Goal: Task Accomplishment & Management: Use online tool/utility

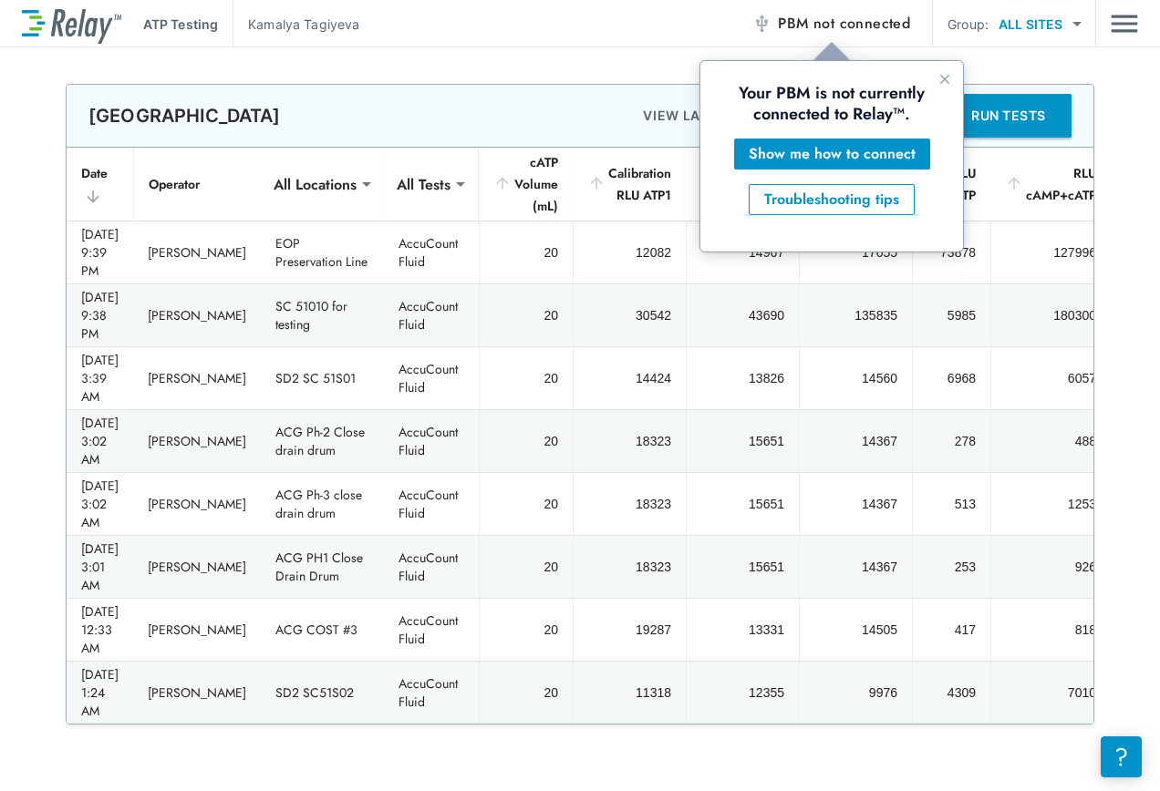
click at [818, 29] on span "not connected" at bounding box center [861, 23] width 97 height 21
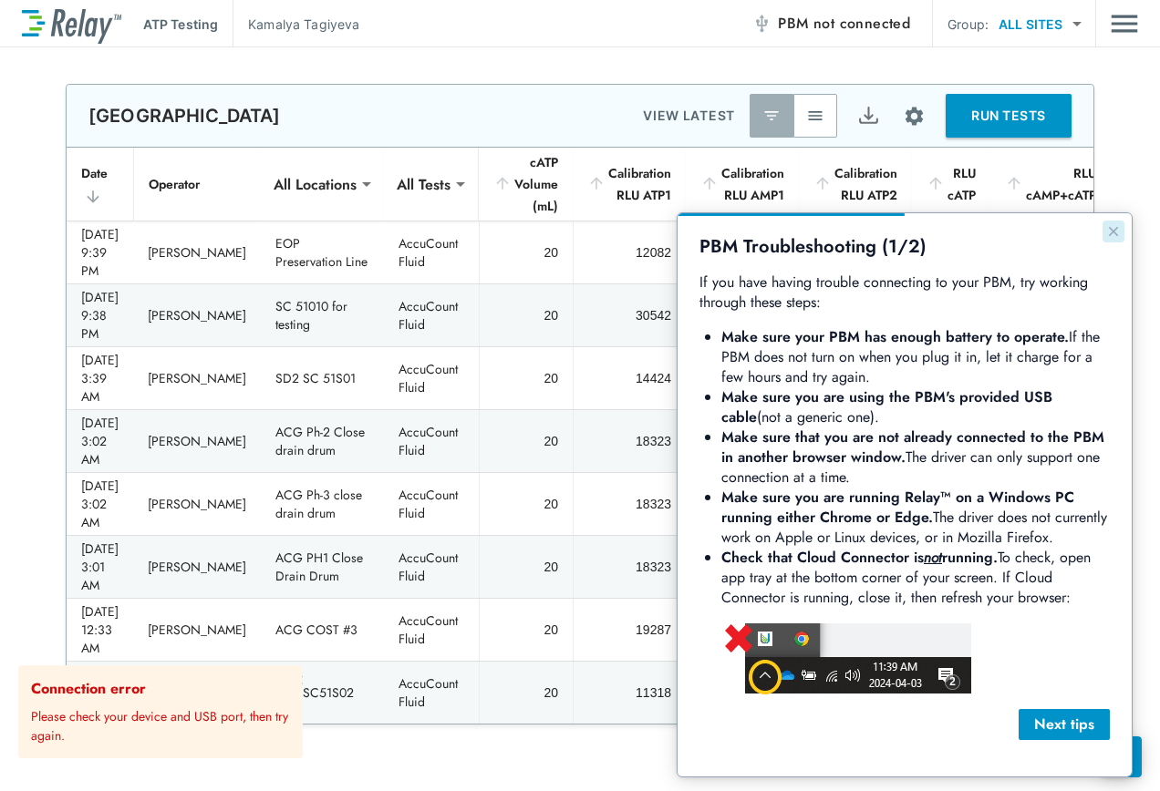
click at [1111, 227] on icon "Close guide" at bounding box center [1113, 231] width 15 height 15
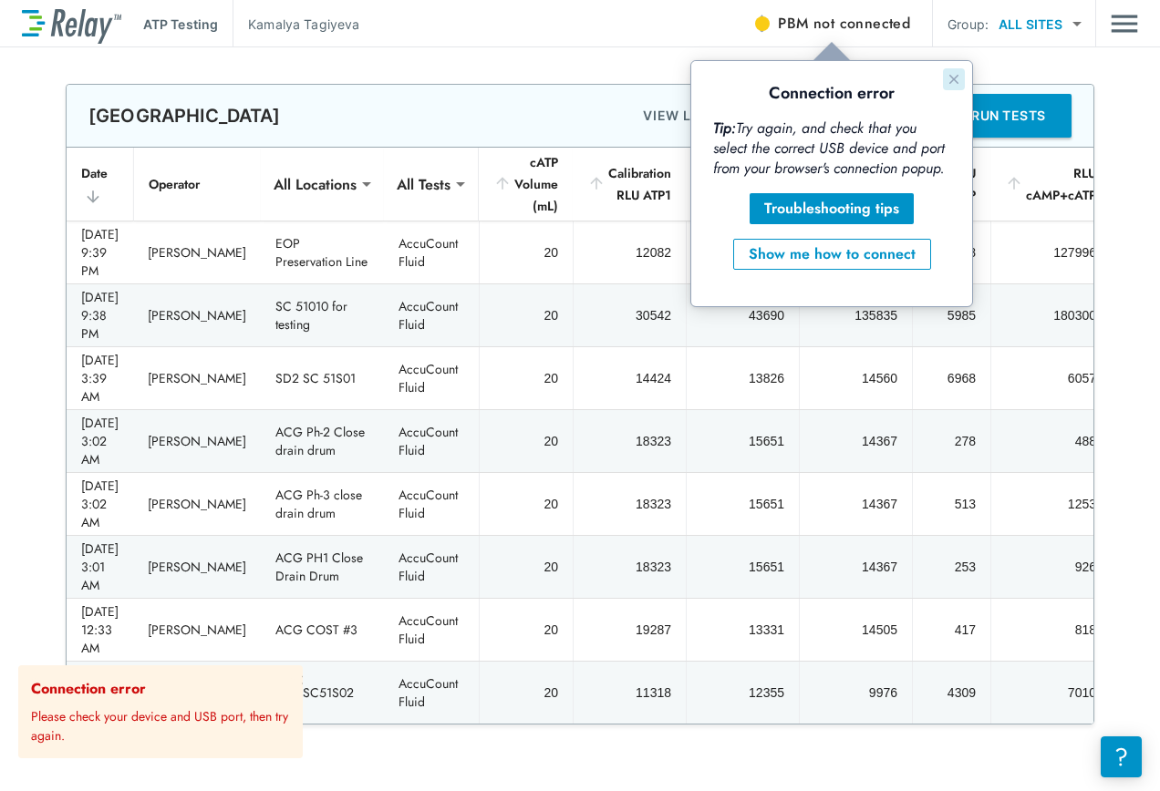
click at [945, 77] on button "Close guide" at bounding box center [954, 79] width 22 height 22
click at [852, 25] on span "not connected" at bounding box center [861, 23] width 97 height 21
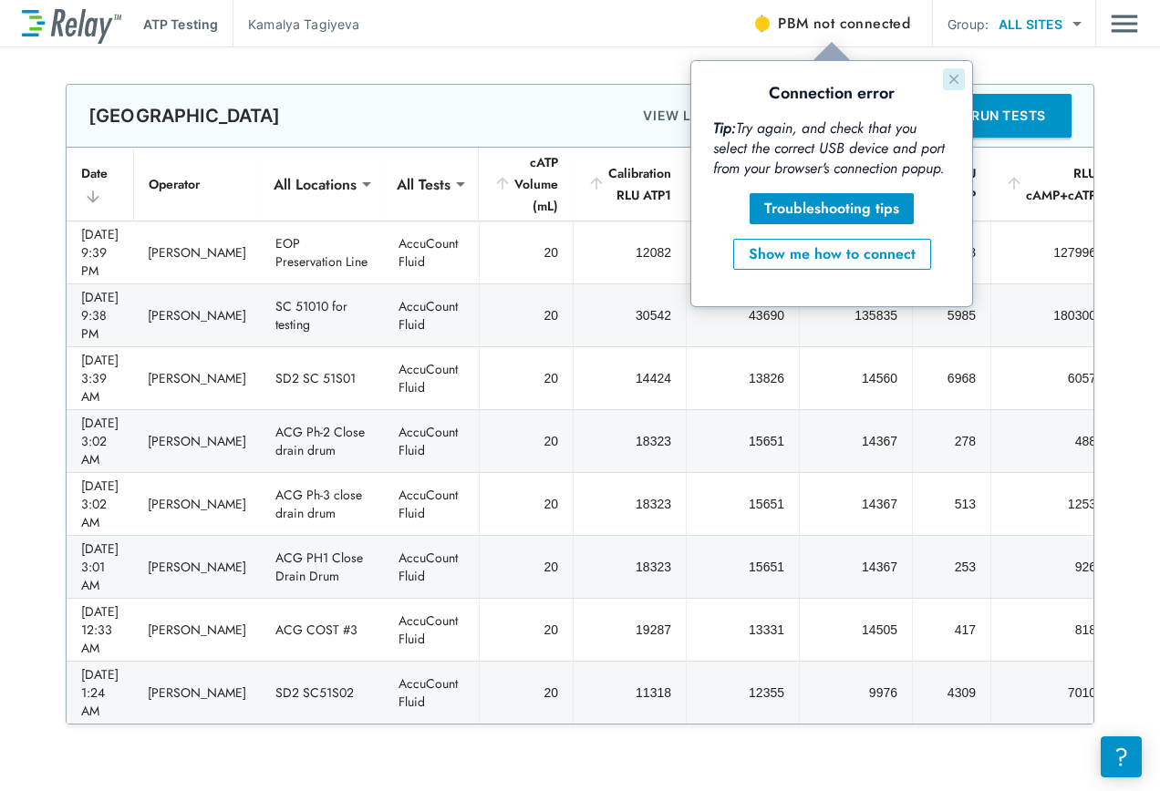
click at [949, 78] on icon "Close guide" at bounding box center [953, 79] width 15 height 15
click at [955, 79] on icon "Close guide" at bounding box center [953, 79] width 15 height 15
click at [859, 31] on span "not connected" at bounding box center [861, 23] width 97 height 21
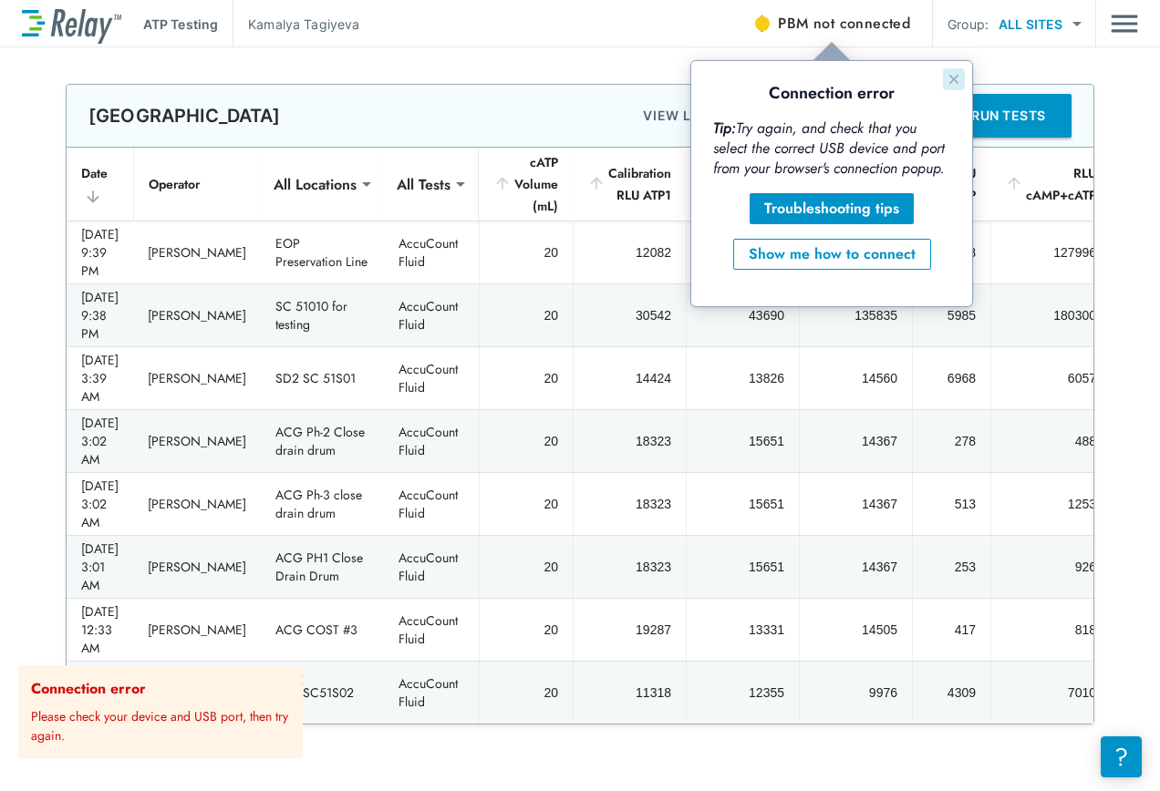
click at [954, 81] on icon "Close guide" at bounding box center [953, 79] width 15 height 15
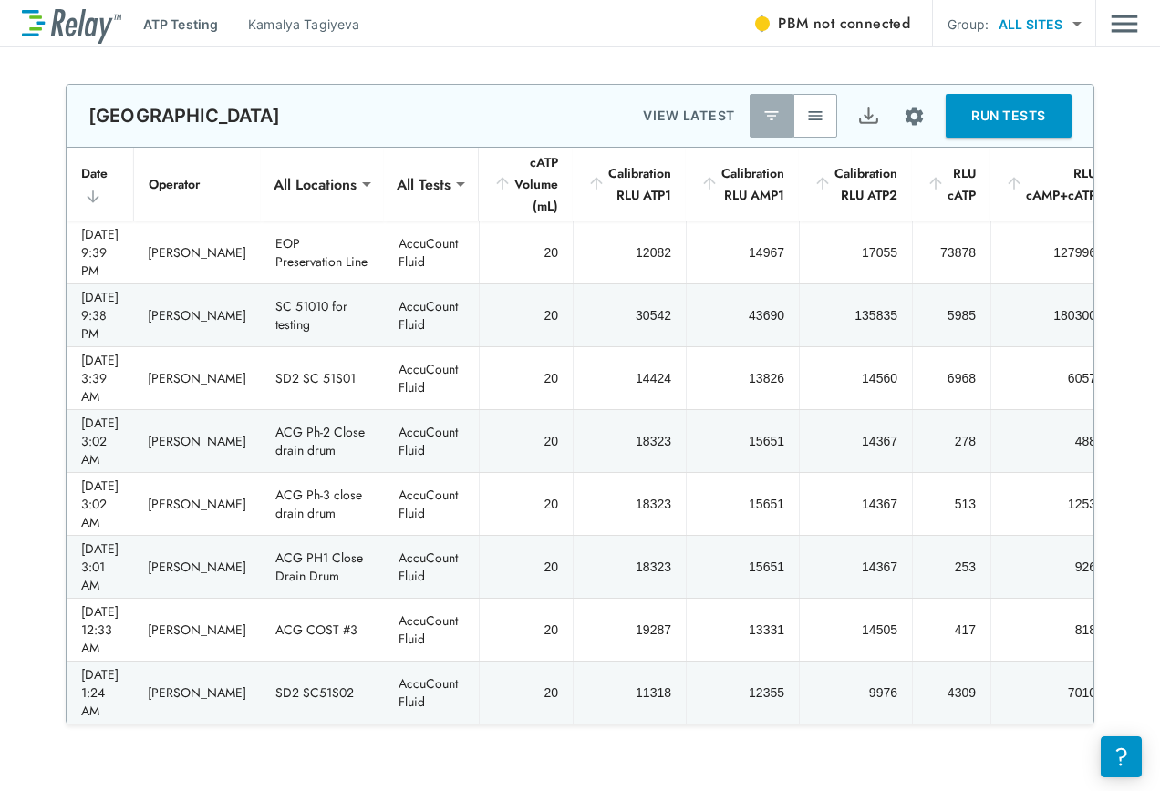
click at [811, 24] on span "PBM not connected" at bounding box center [844, 24] width 132 height 26
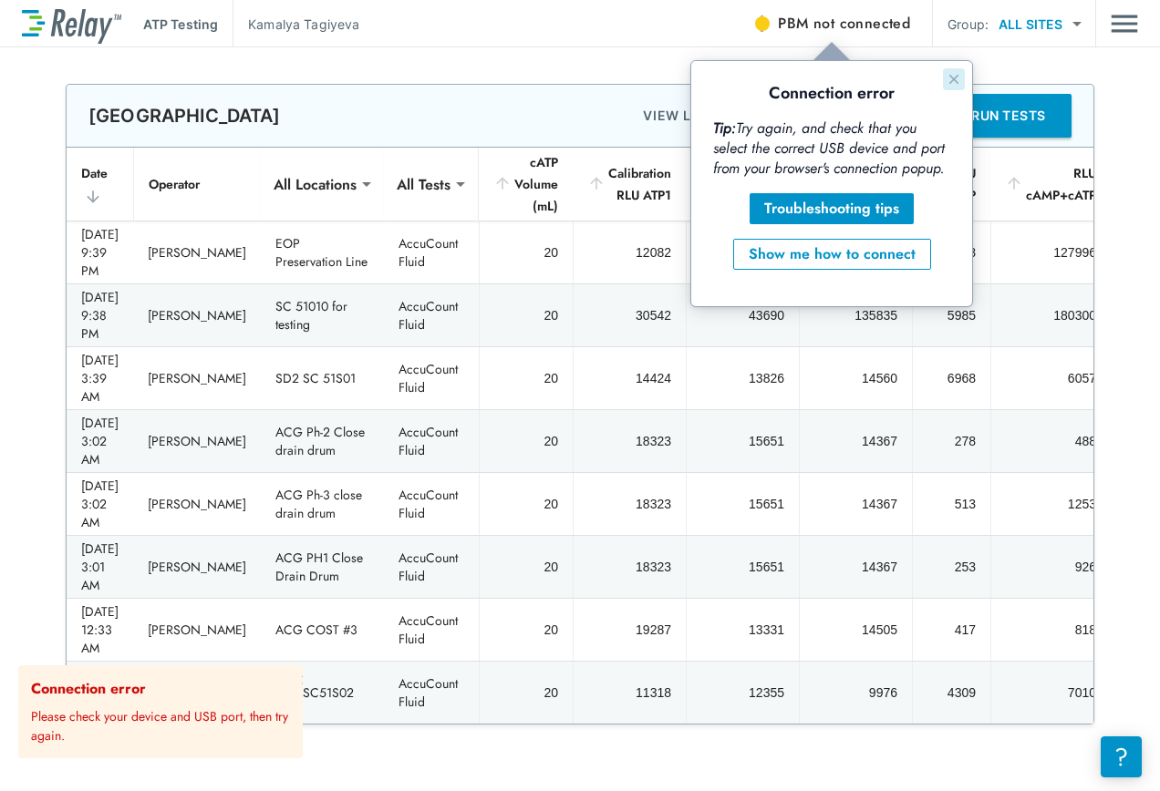
click at [951, 75] on icon "Close guide" at bounding box center [953, 79] width 15 height 15
click at [826, 16] on span "not connected" at bounding box center [861, 23] width 97 height 21
click at [950, 80] on icon "Close guide" at bounding box center [953, 79] width 15 height 15
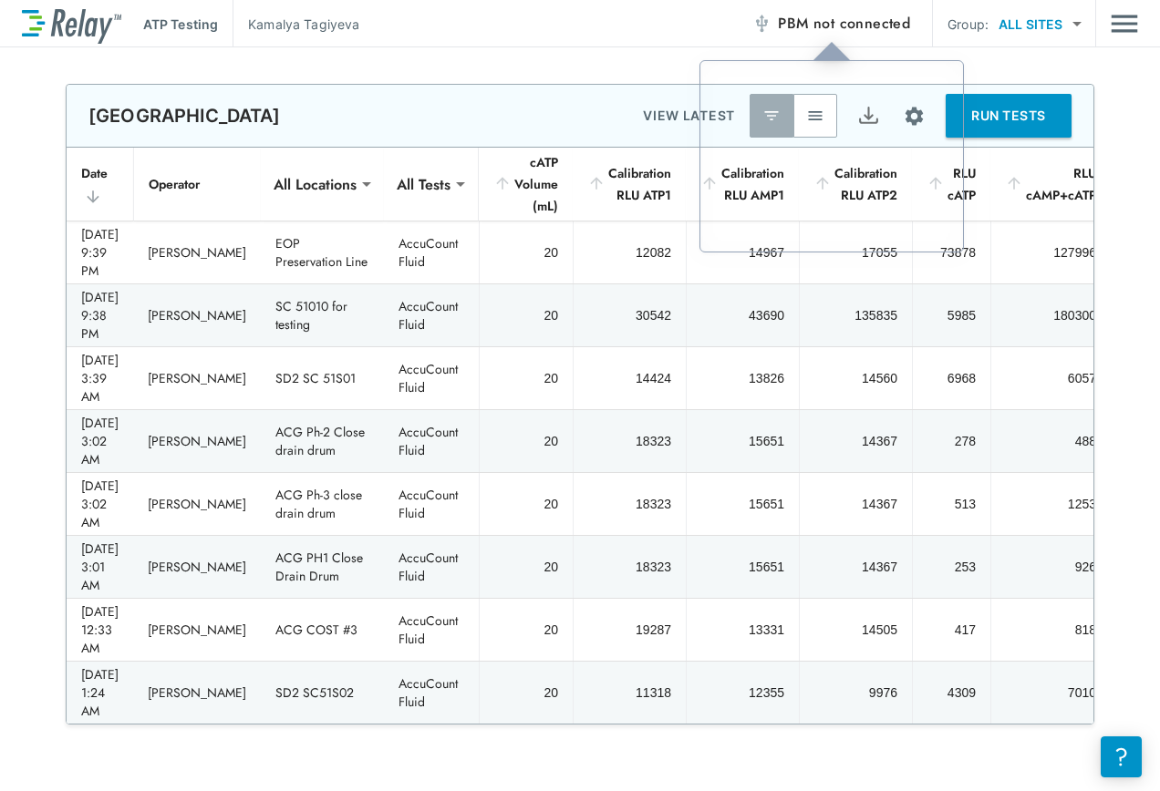
click at [822, 25] on span "not connected" at bounding box center [861, 23] width 97 height 21
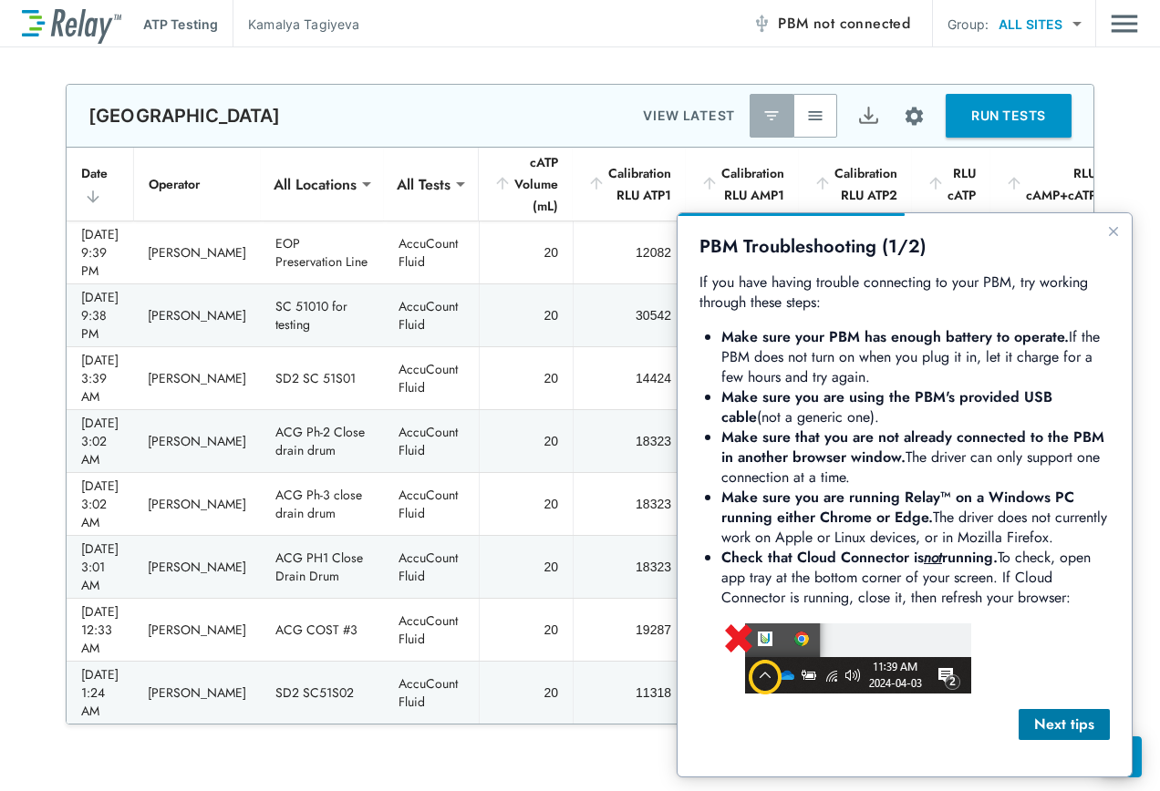
click at [1081, 726] on div "Next tips" at bounding box center [1064, 725] width 62 height 22
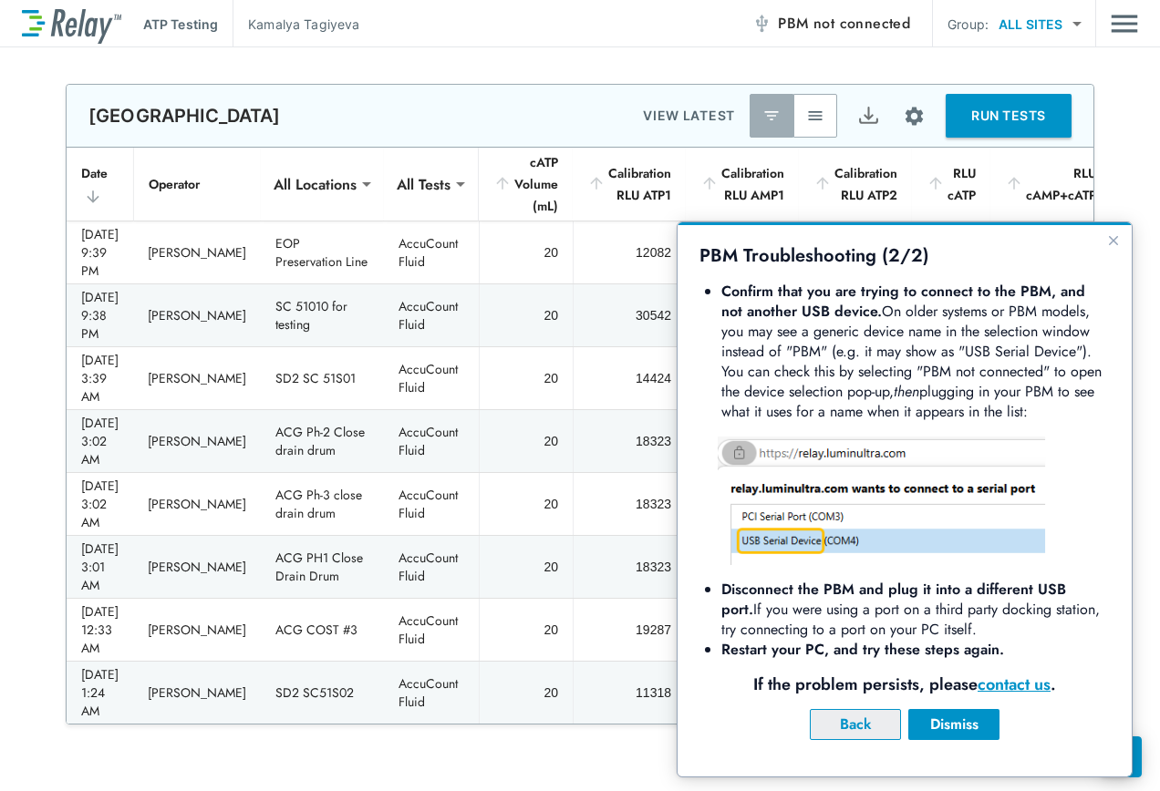
click at [881, 718] on div "Back" at bounding box center [855, 725] width 60 height 22
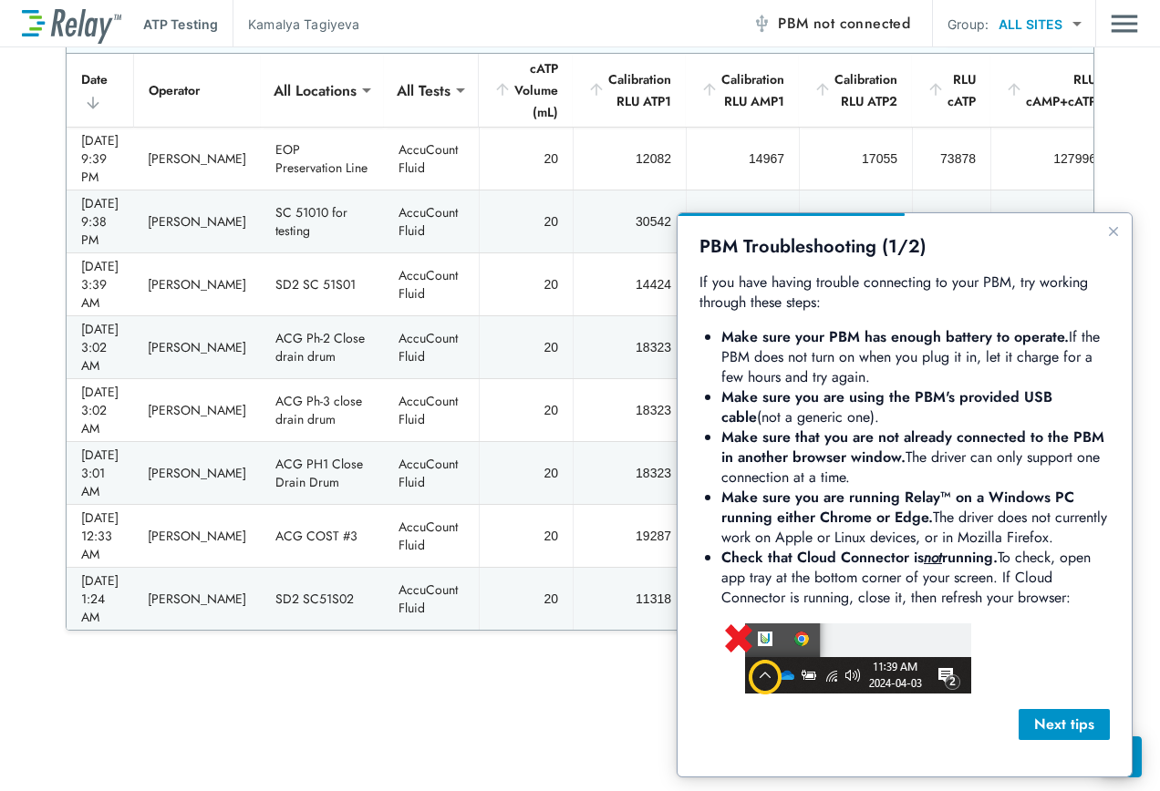
scroll to position [99, 0]
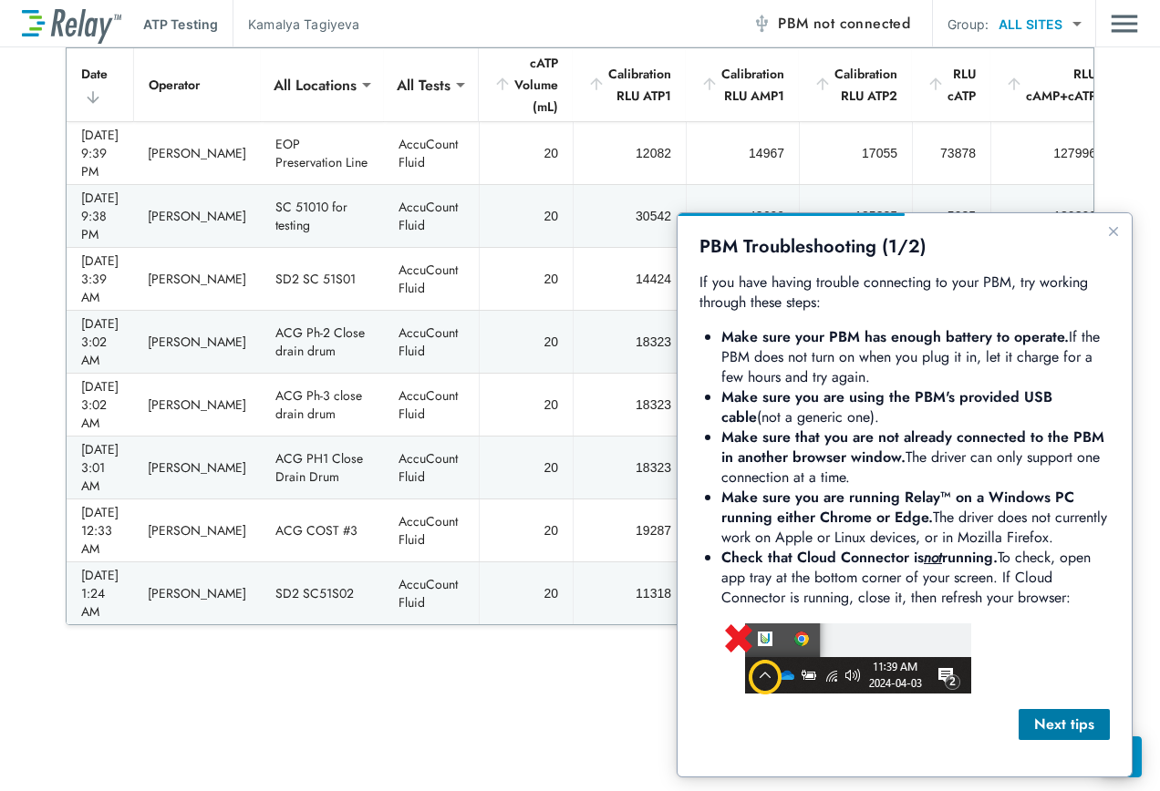
click at [1079, 728] on div "Next tips" at bounding box center [1064, 725] width 62 height 22
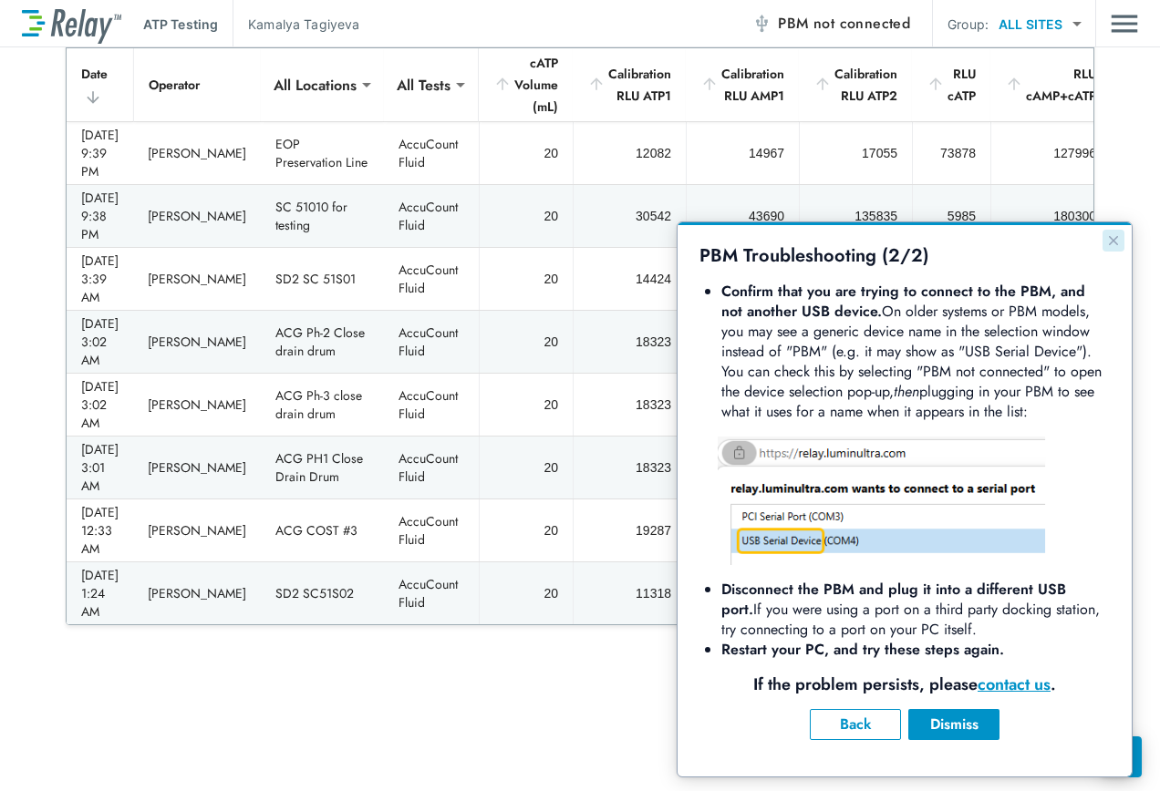
click at [1109, 240] on icon "Close guide" at bounding box center [1113, 240] width 15 height 15
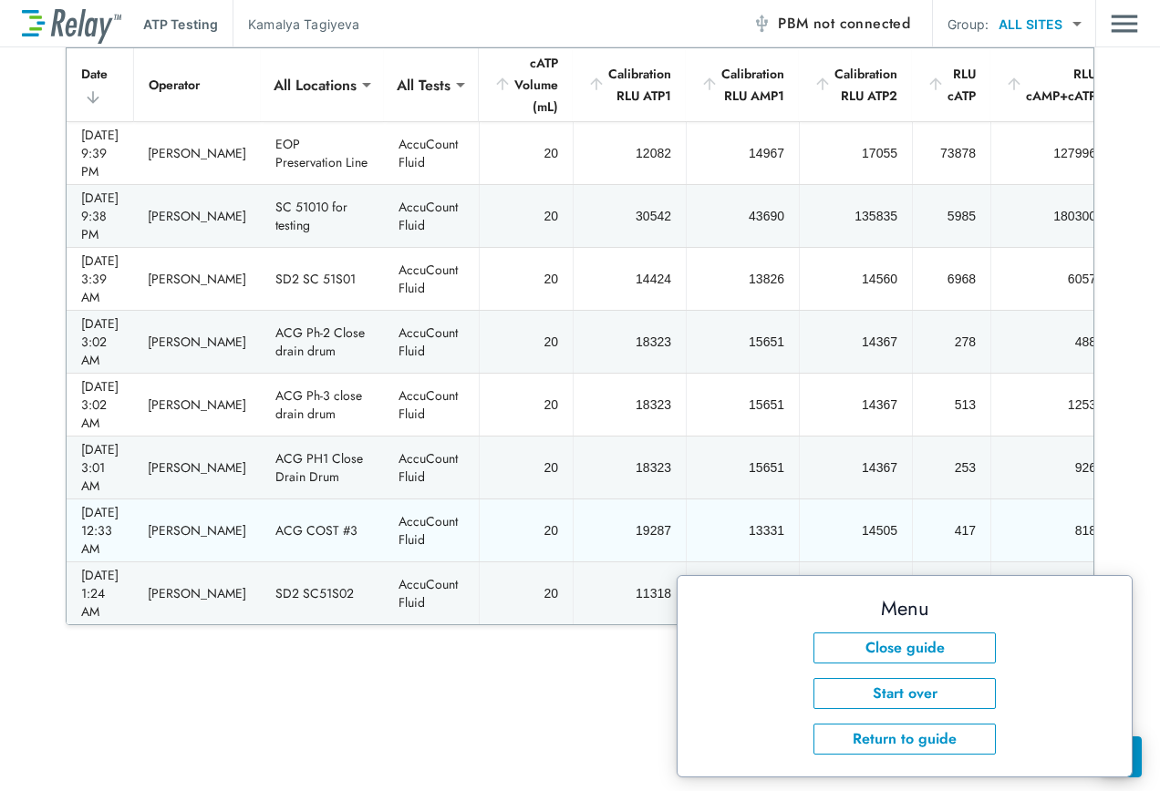
scroll to position [456, 0]
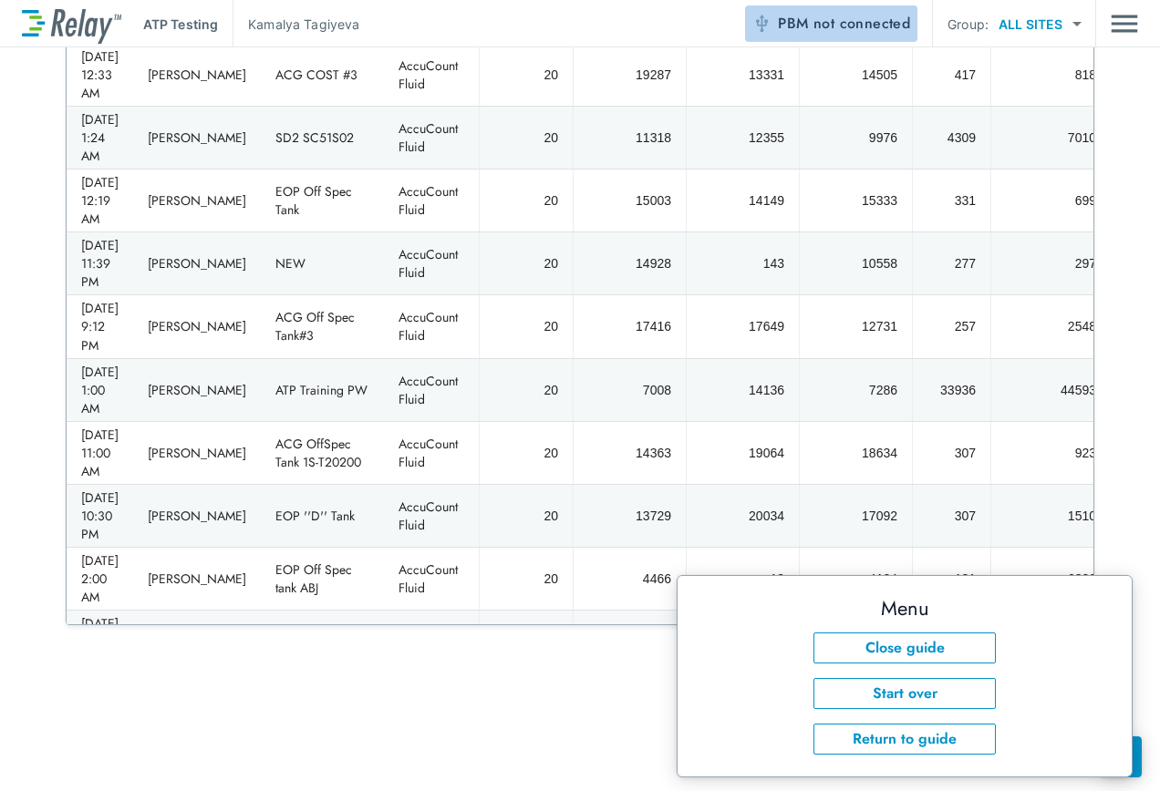
click at [841, 29] on span "not connected" at bounding box center [861, 23] width 97 height 21
click at [821, 24] on span "PBM connected" at bounding box center [857, 24] width 106 height 26
click at [892, 23] on span "connected" at bounding box center [875, 23] width 71 height 21
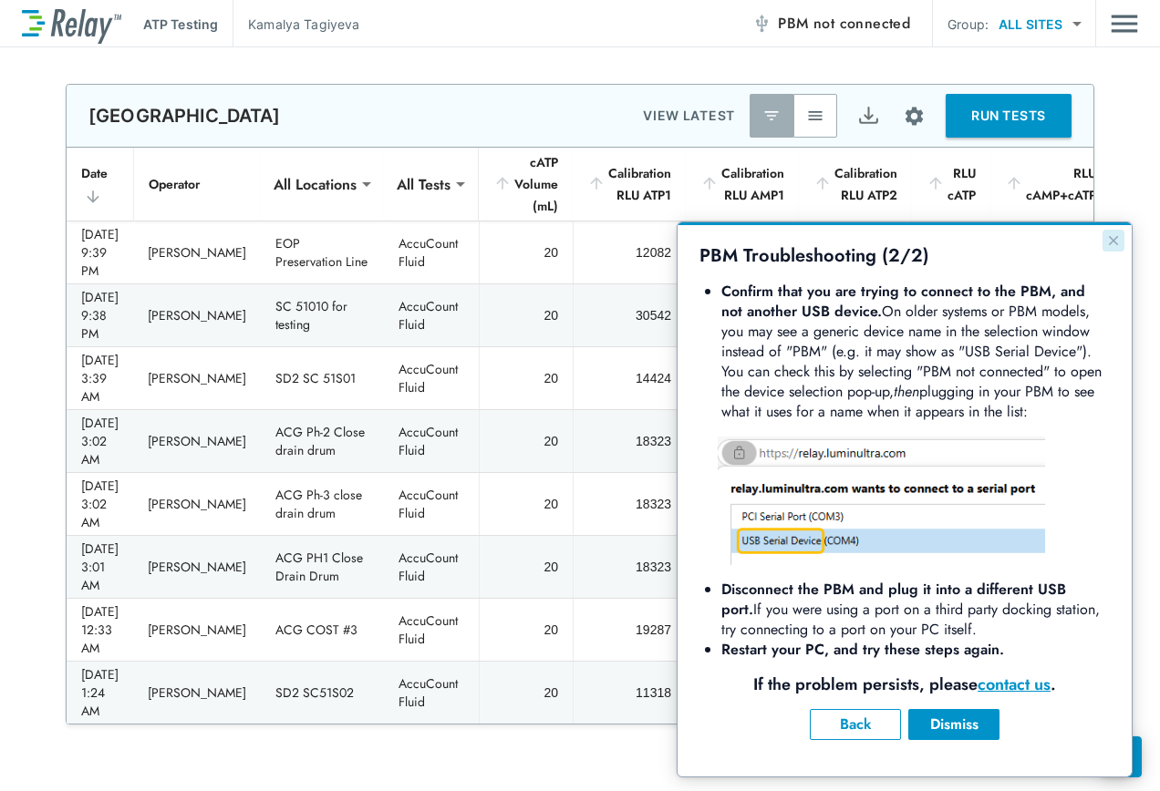
click at [1116, 243] on icon "Close guide" at bounding box center [1113, 240] width 9 height 9
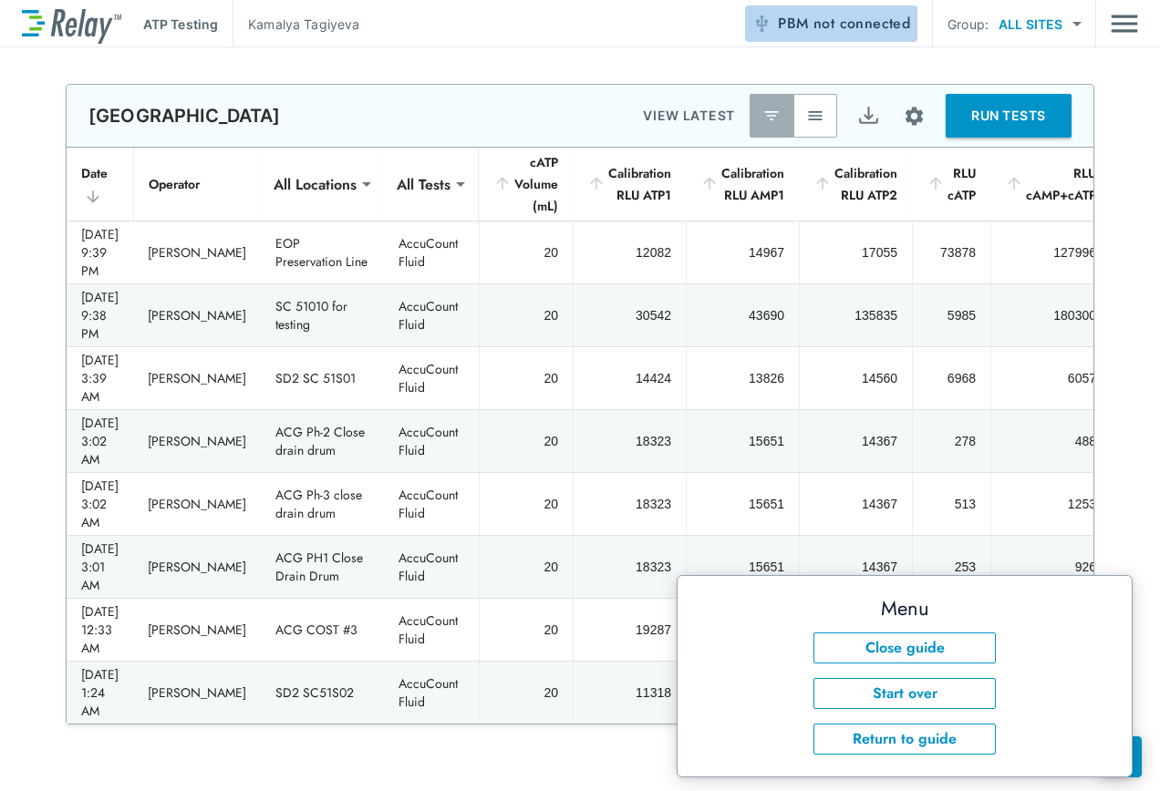
click at [830, 21] on span "not connected" at bounding box center [861, 23] width 97 height 21
click at [184, 30] on p "ATP Testing" at bounding box center [180, 24] width 75 height 19
click at [959, 117] on button "RUN TESTS" at bounding box center [1008, 116] width 126 height 44
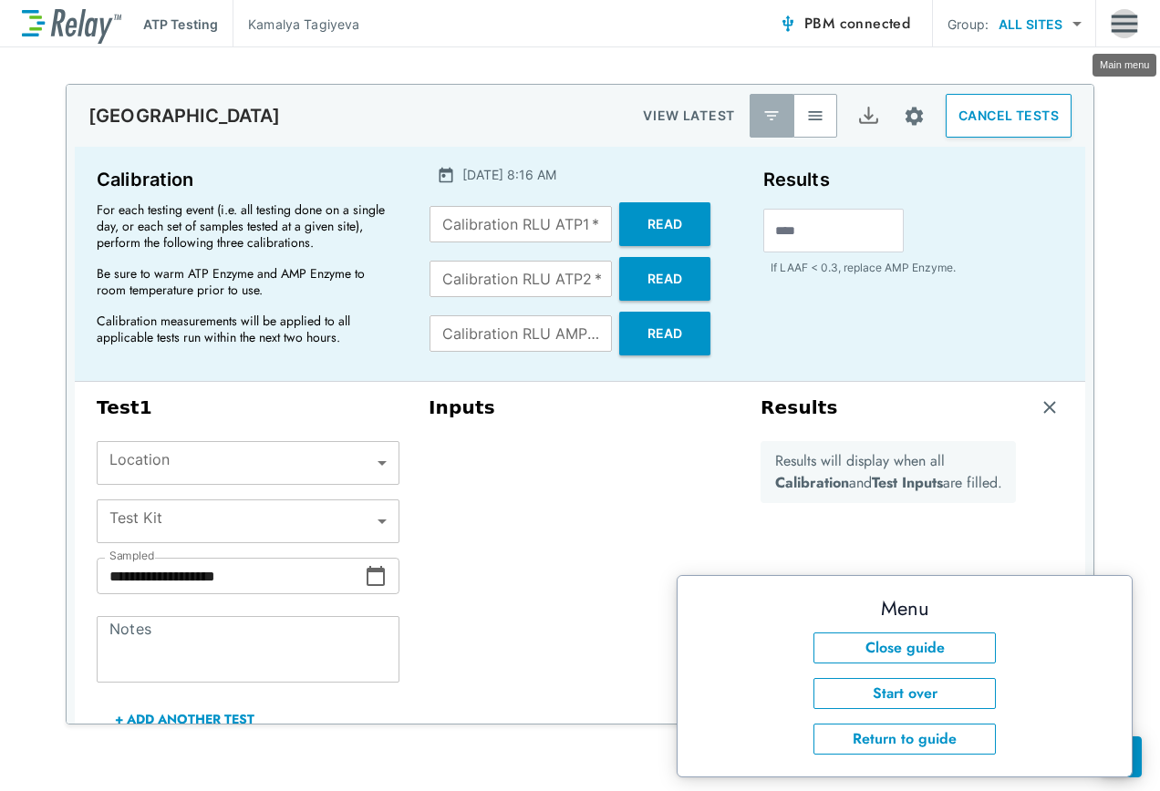
click at [1124, 25] on img "Main menu" at bounding box center [1123, 23] width 27 height 35
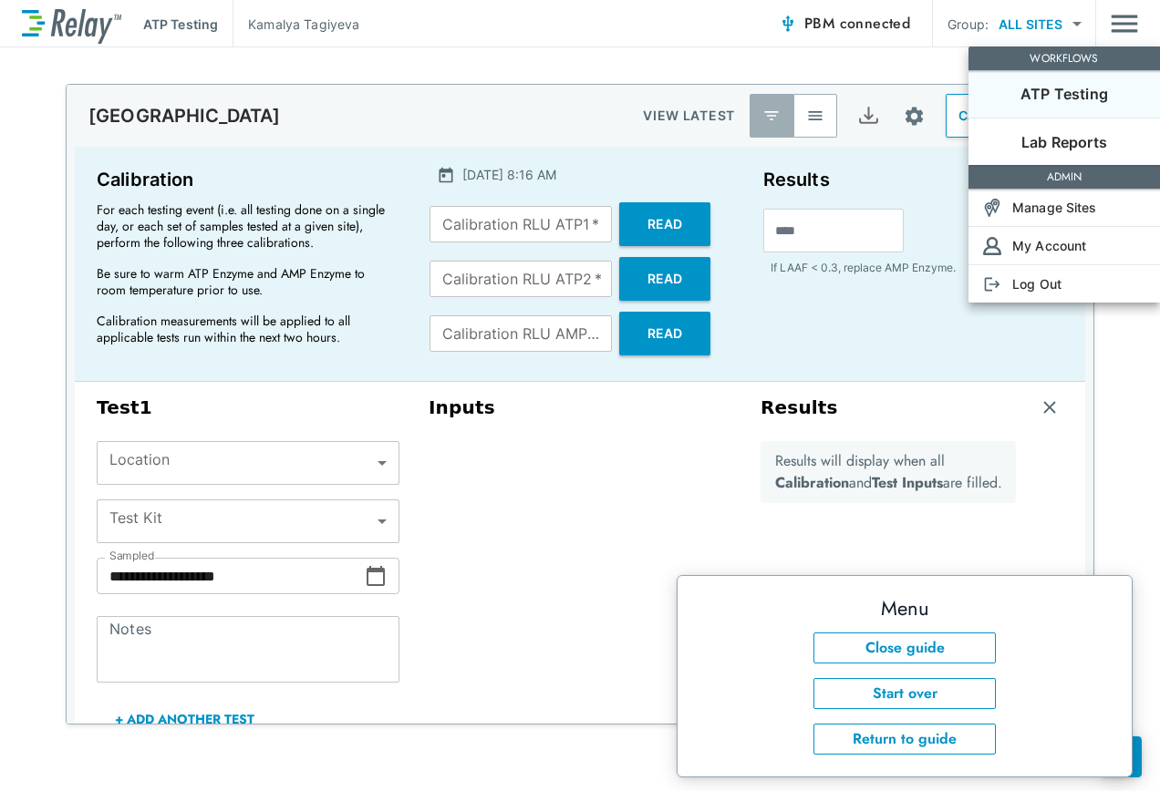
click at [1084, 92] on p "ATP Testing" at bounding box center [1064, 94] width 88 height 22
click at [1068, 92] on p "ATP Testing" at bounding box center [1064, 94] width 88 height 22
click at [650, 34] on div at bounding box center [580, 395] width 1160 height 791
